Goal: Download file/media

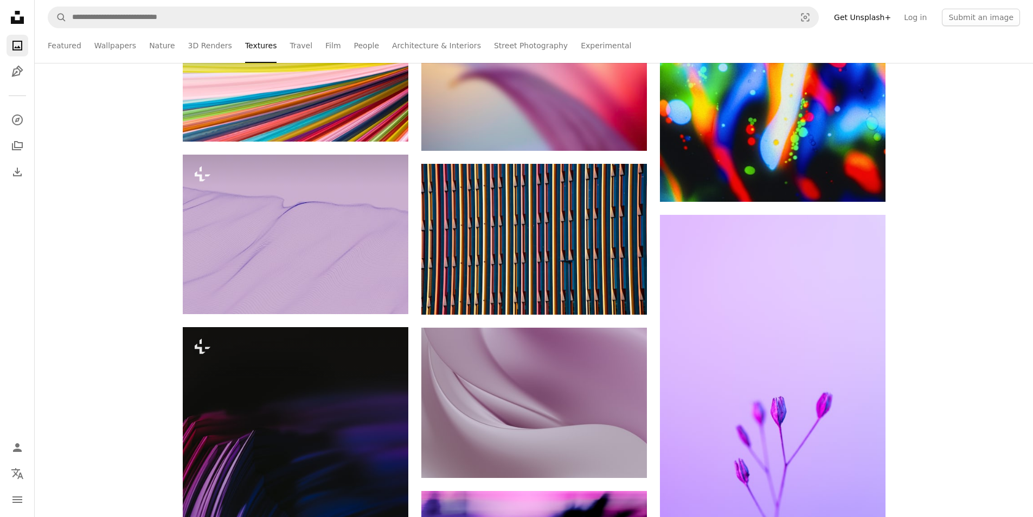
scroll to position [596, 0]
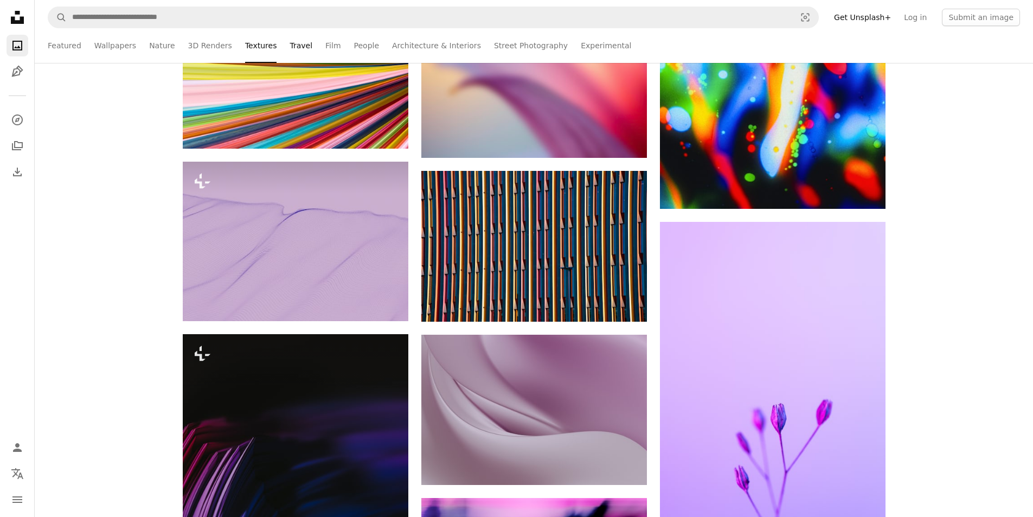
click at [290, 40] on link "Travel" at bounding box center [301, 45] width 23 height 35
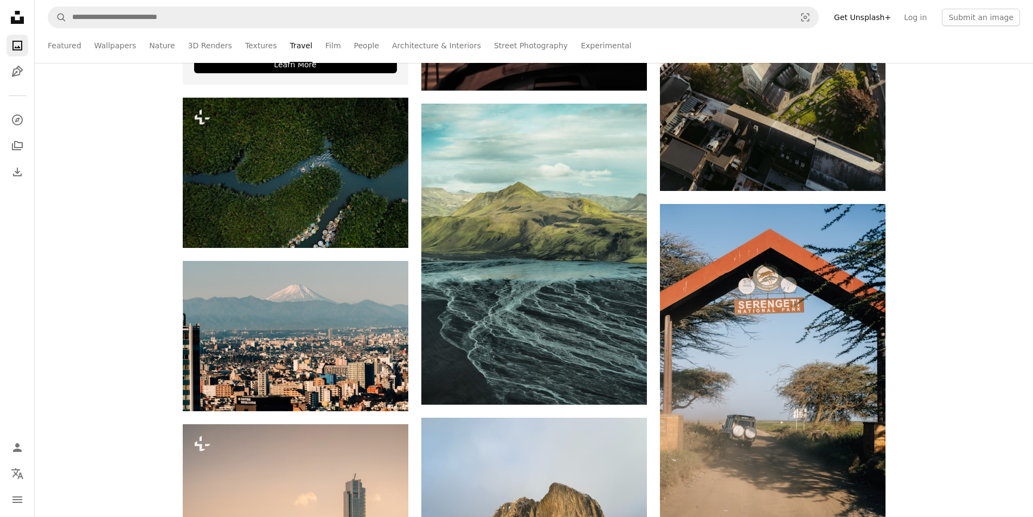
scroll to position [2819, 0]
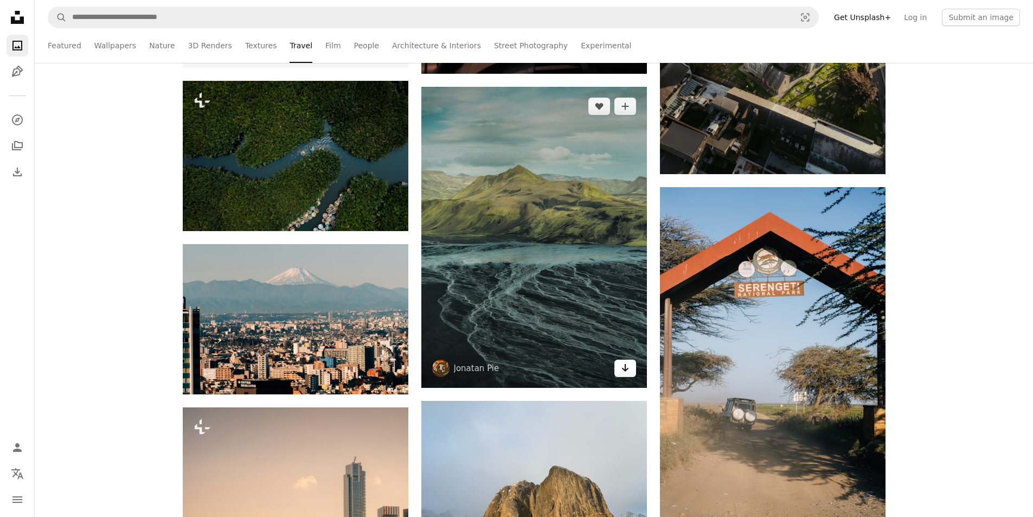
click at [626, 371] on icon "Arrow pointing down" at bounding box center [625, 367] width 9 height 13
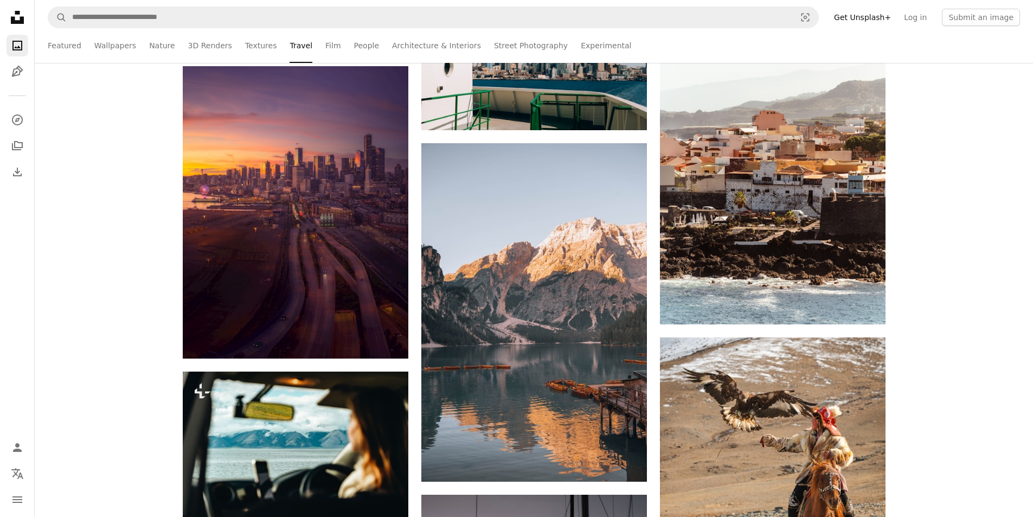
scroll to position [1626, 0]
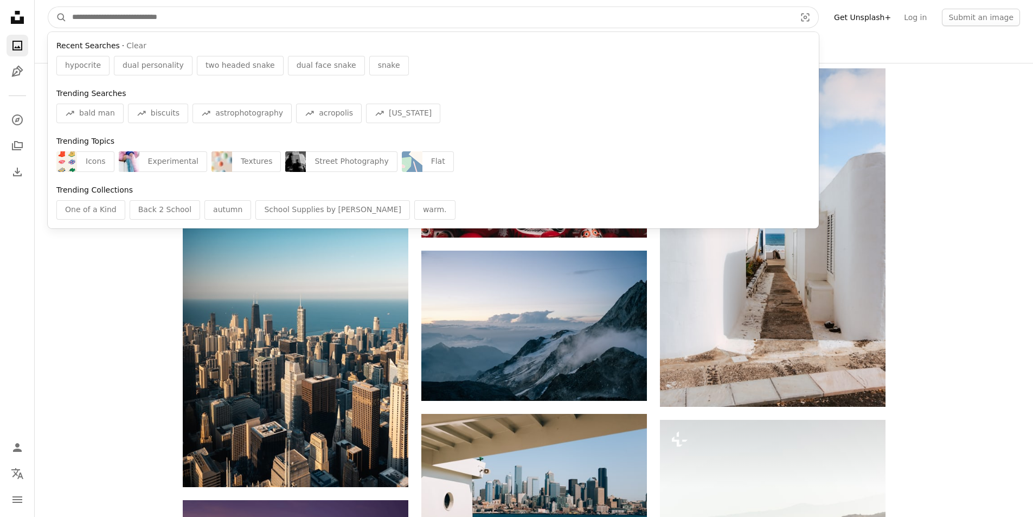
click at [172, 15] on input "Find visuals sitewide" at bounding box center [429, 17] width 725 height 21
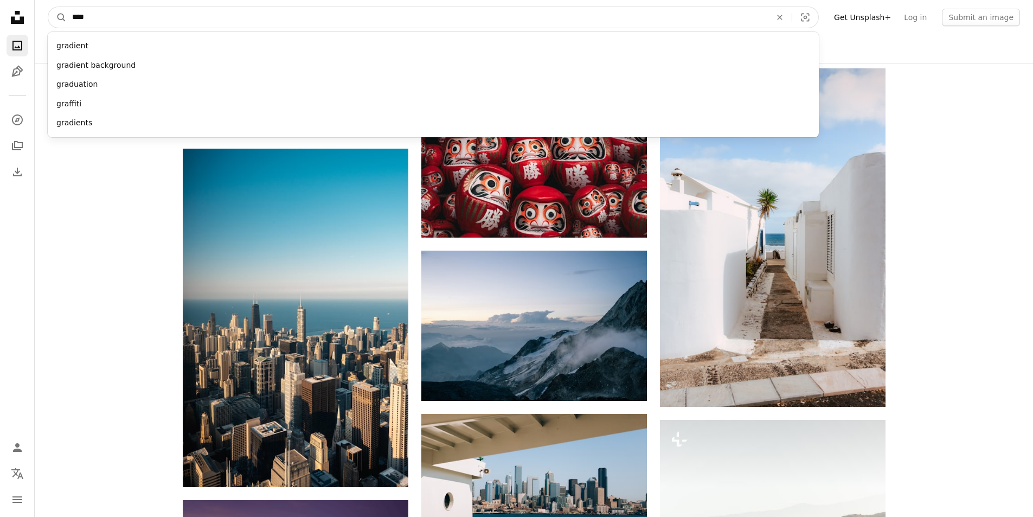
type input "*****"
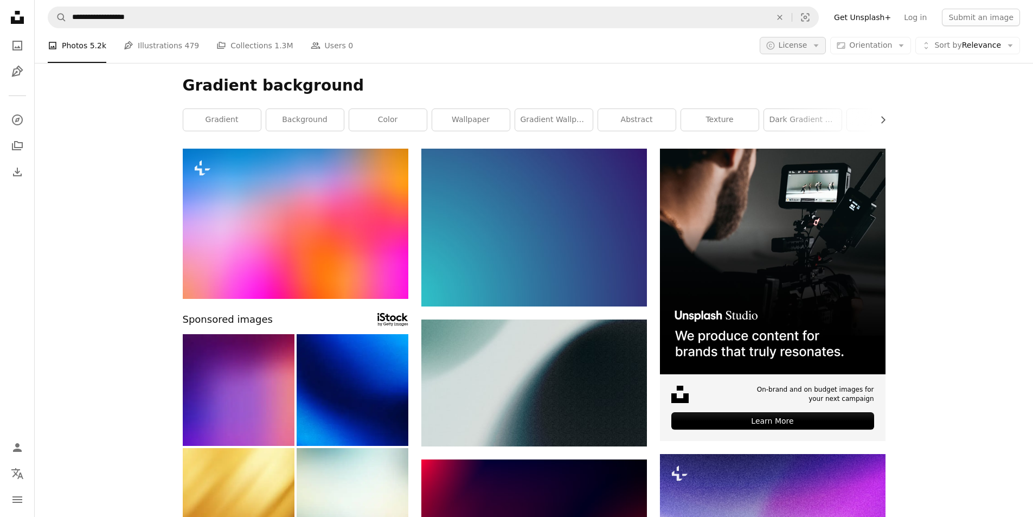
click at [825, 51] on button "A copyright icon © License Arrow down" at bounding box center [793, 45] width 67 height 17
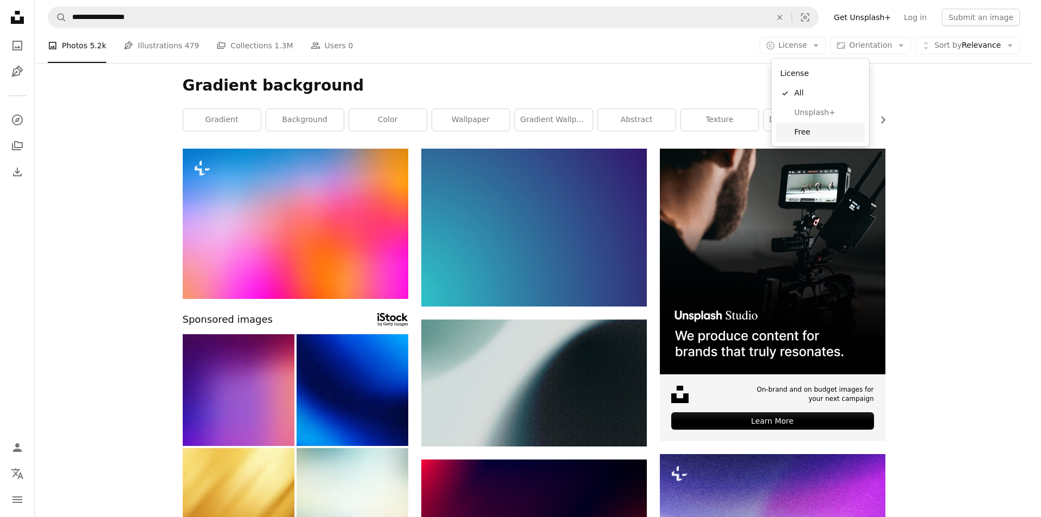
click at [812, 130] on span "Free" at bounding box center [827, 132] width 66 height 11
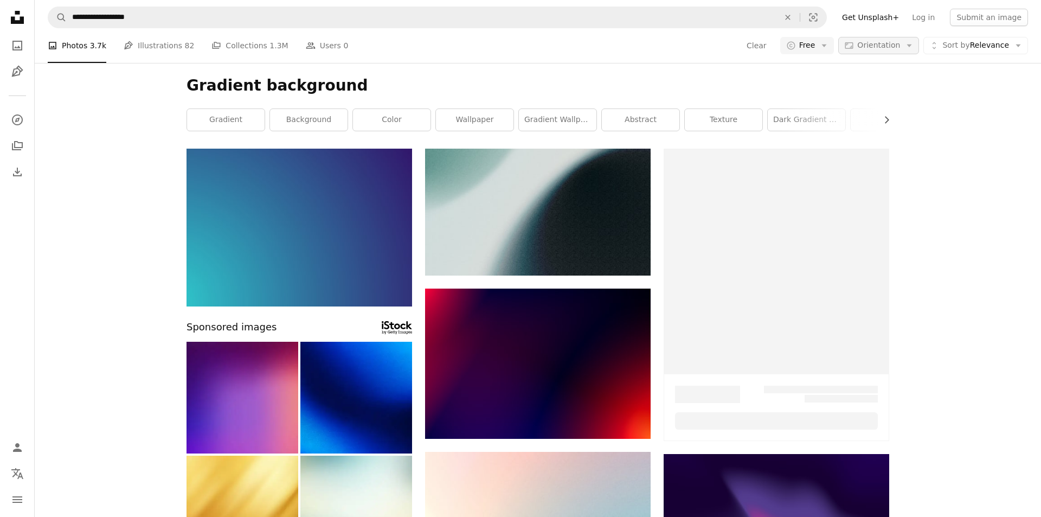
click at [883, 46] on span "Orientation" at bounding box center [878, 45] width 43 height 9
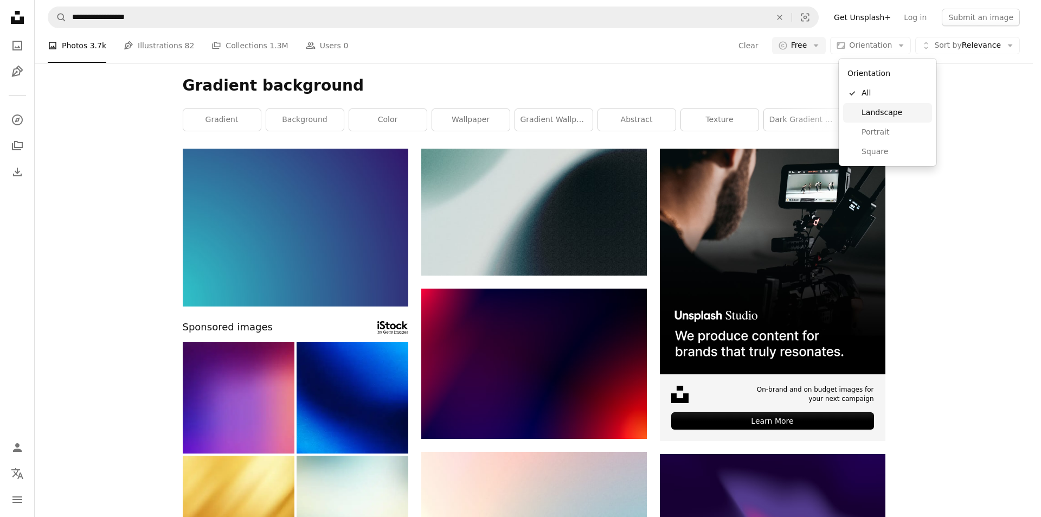
click at [895, 114] on span "Landscape" at bounding box center [894, 112] width 66 height 11
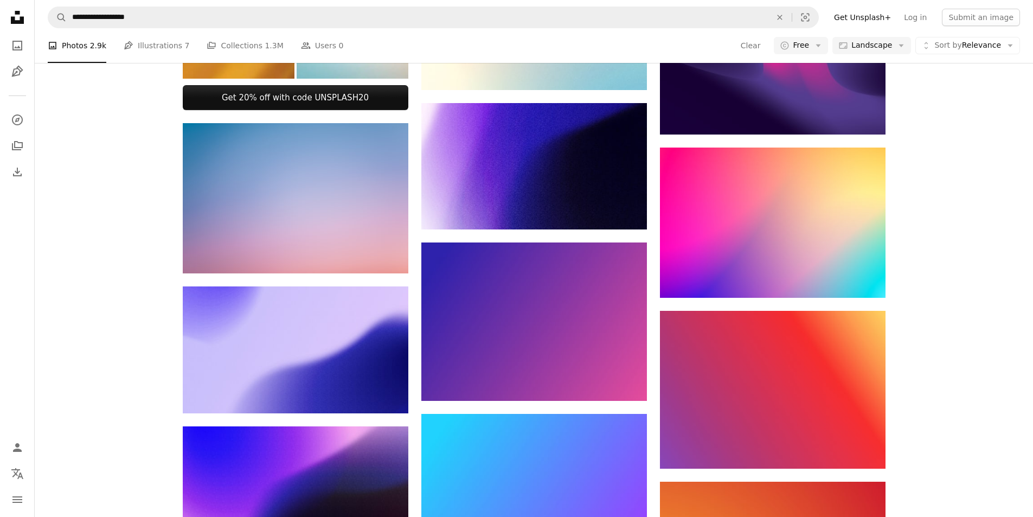
scroll to position [488, 0]
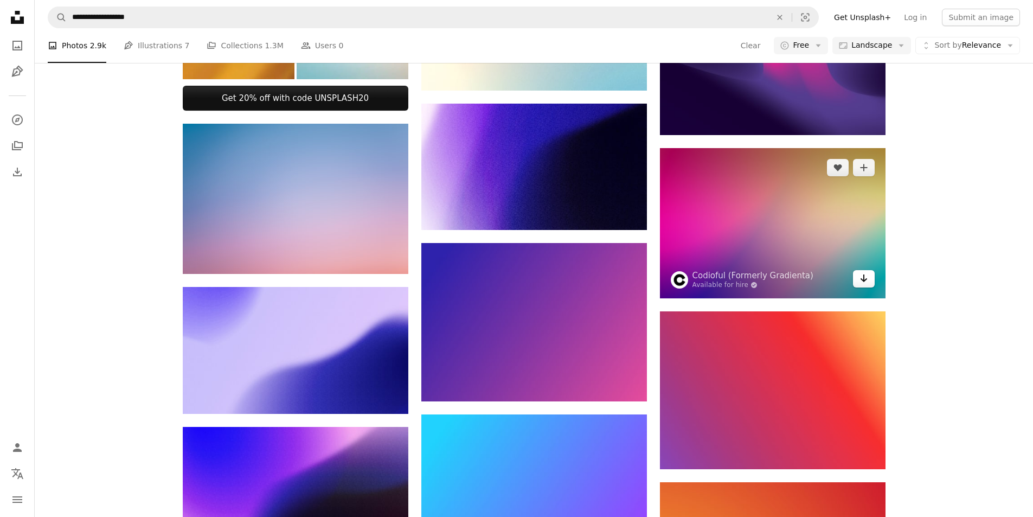
click at [863, 276] on icon "Download" at bounding box center [863, 278] width 7 height 8
